Goal: Navigation & Orientation: Find specific page/section

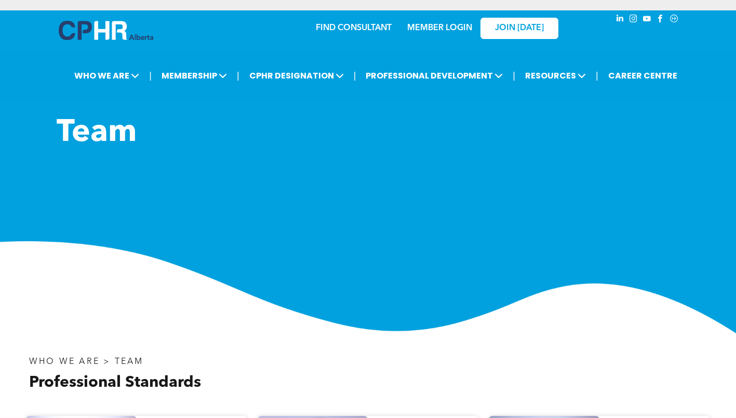
click at [342, 246] on img at bounding box center [368, 287] width 736 height 92
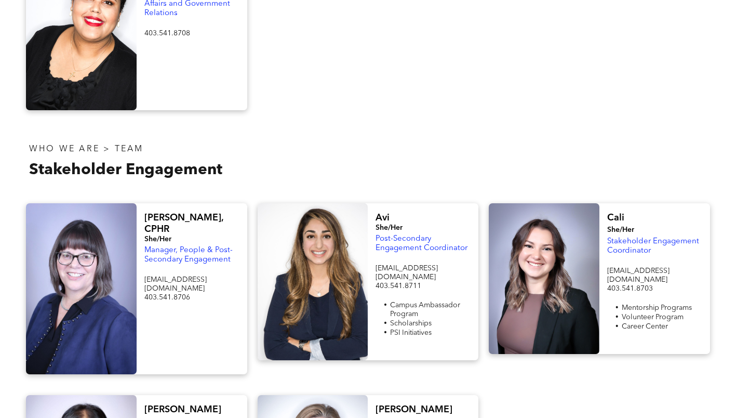
scroll to position [884, 0]
